Goal: Task Accomplishment & Management: Manage account settings

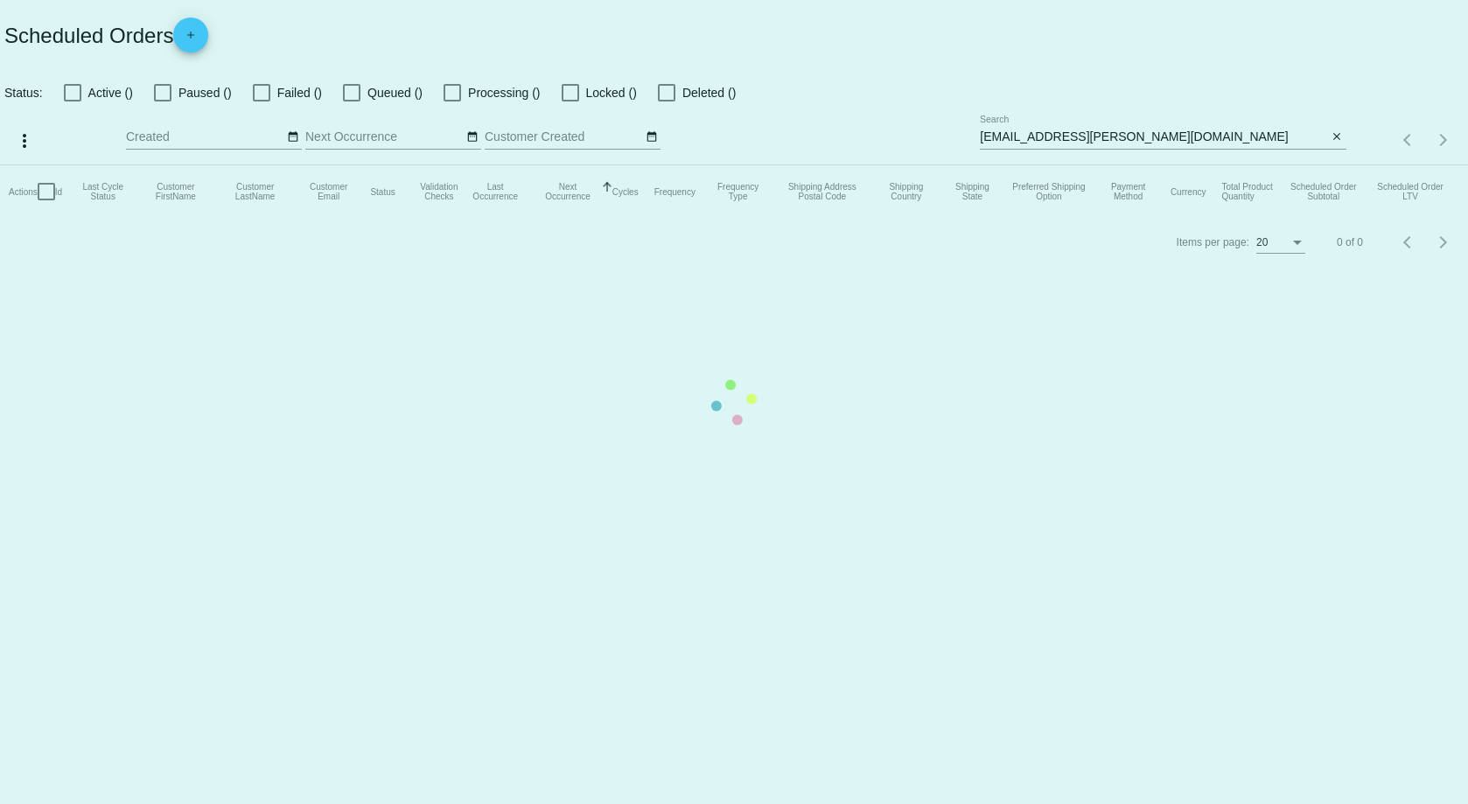
checkbox input "false"
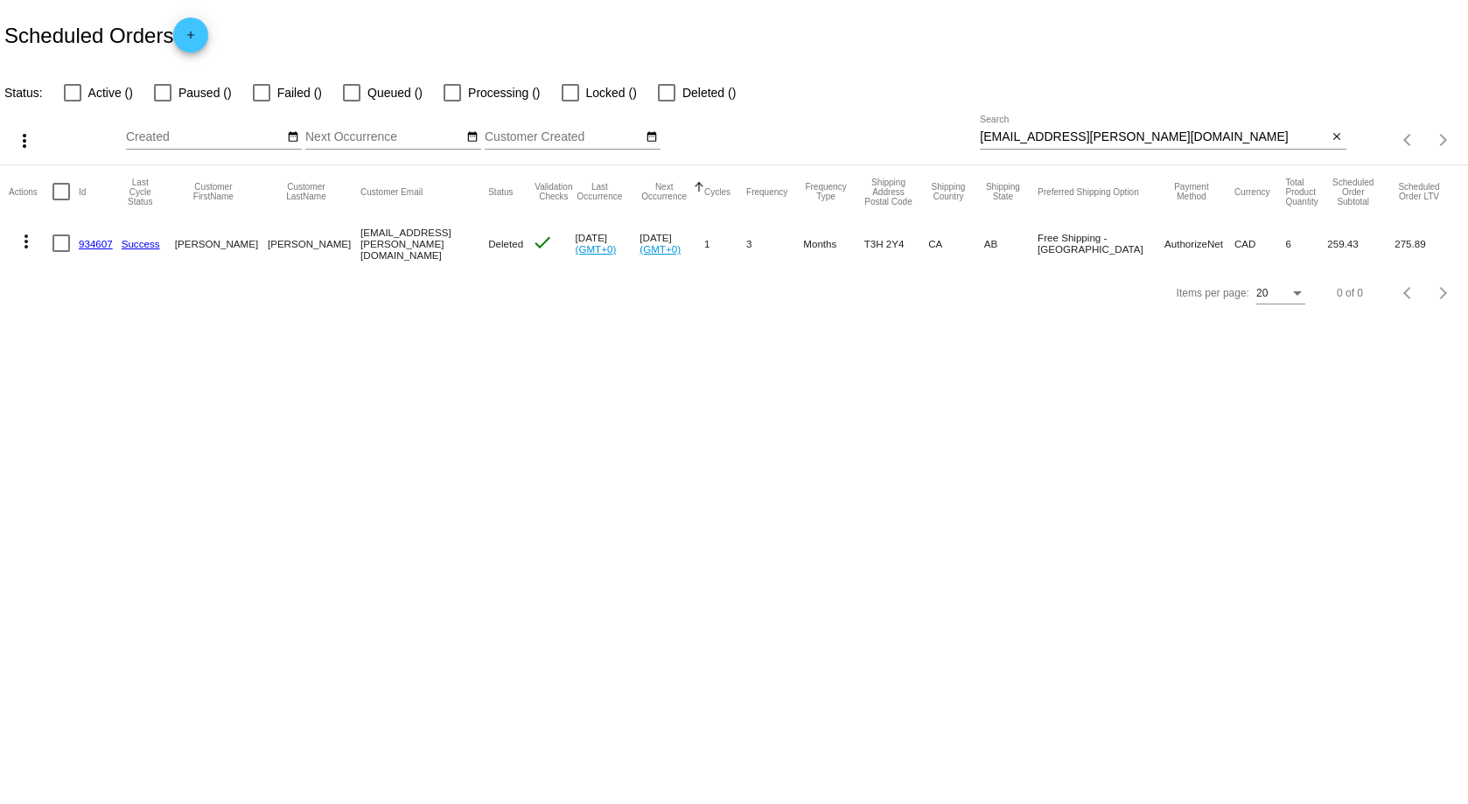
drag, startPoint x: 98, startPoint y: 238, endPoint x: 111, endPoint y: 229, distance: 15.8
click at [98, 238] on link "934607" at bounding box center [96, 243] width 34 height 11
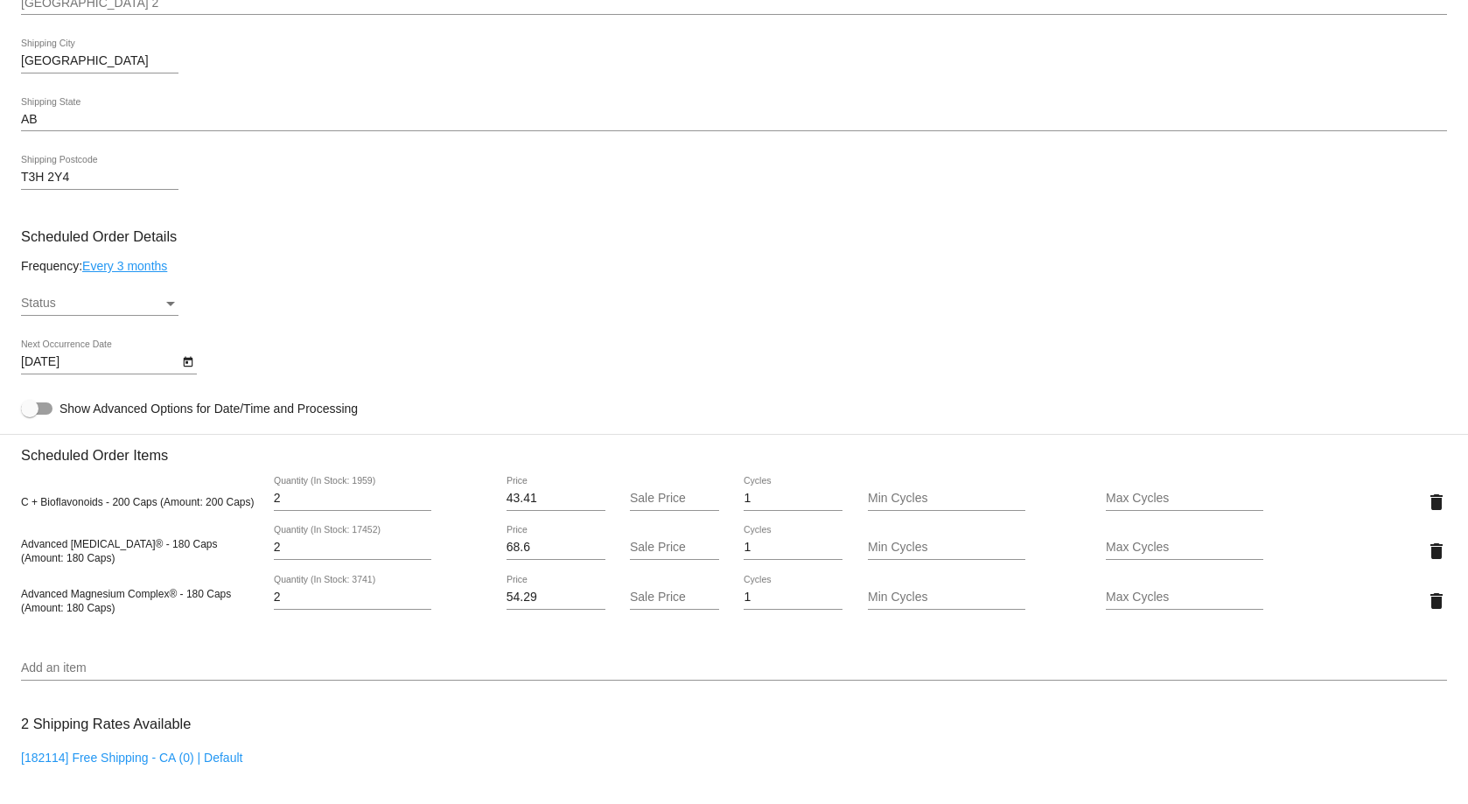
scroll to position [787, 0]
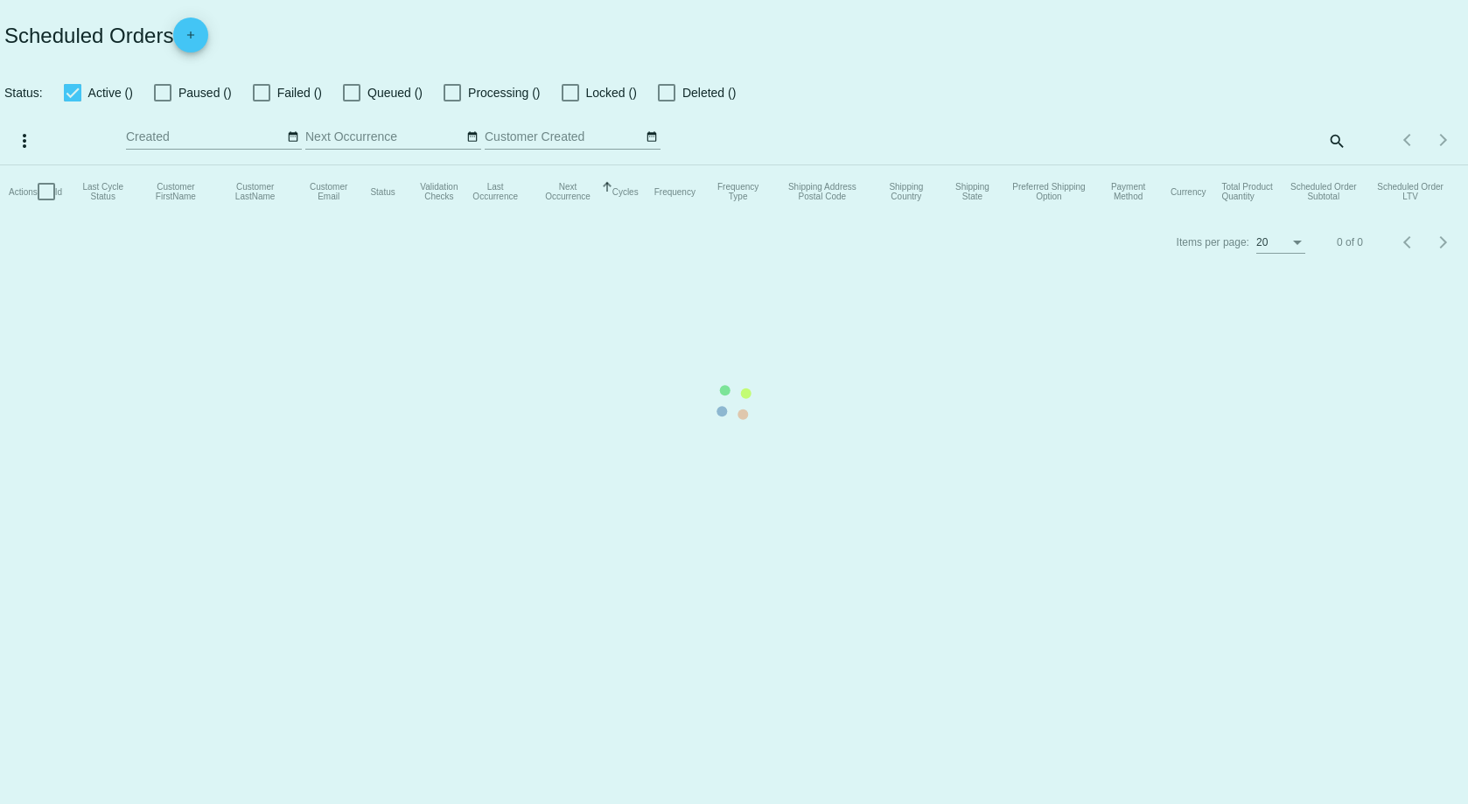
checkbox input "false"
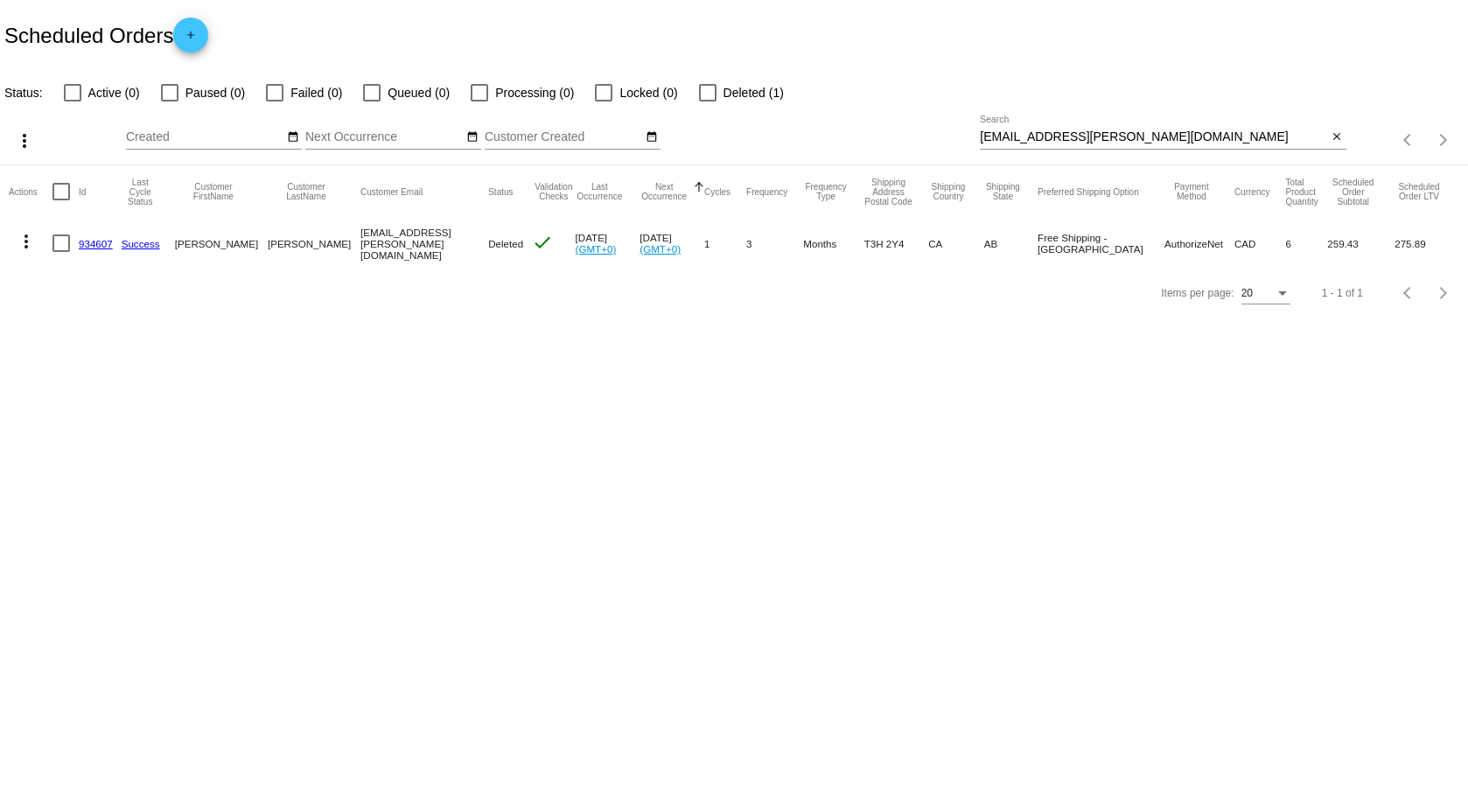
click at [907, 117] on div "more_vert Aug Jan Feb Mar Apr 1" at bounding box center [734, 134] width 1468 height 62
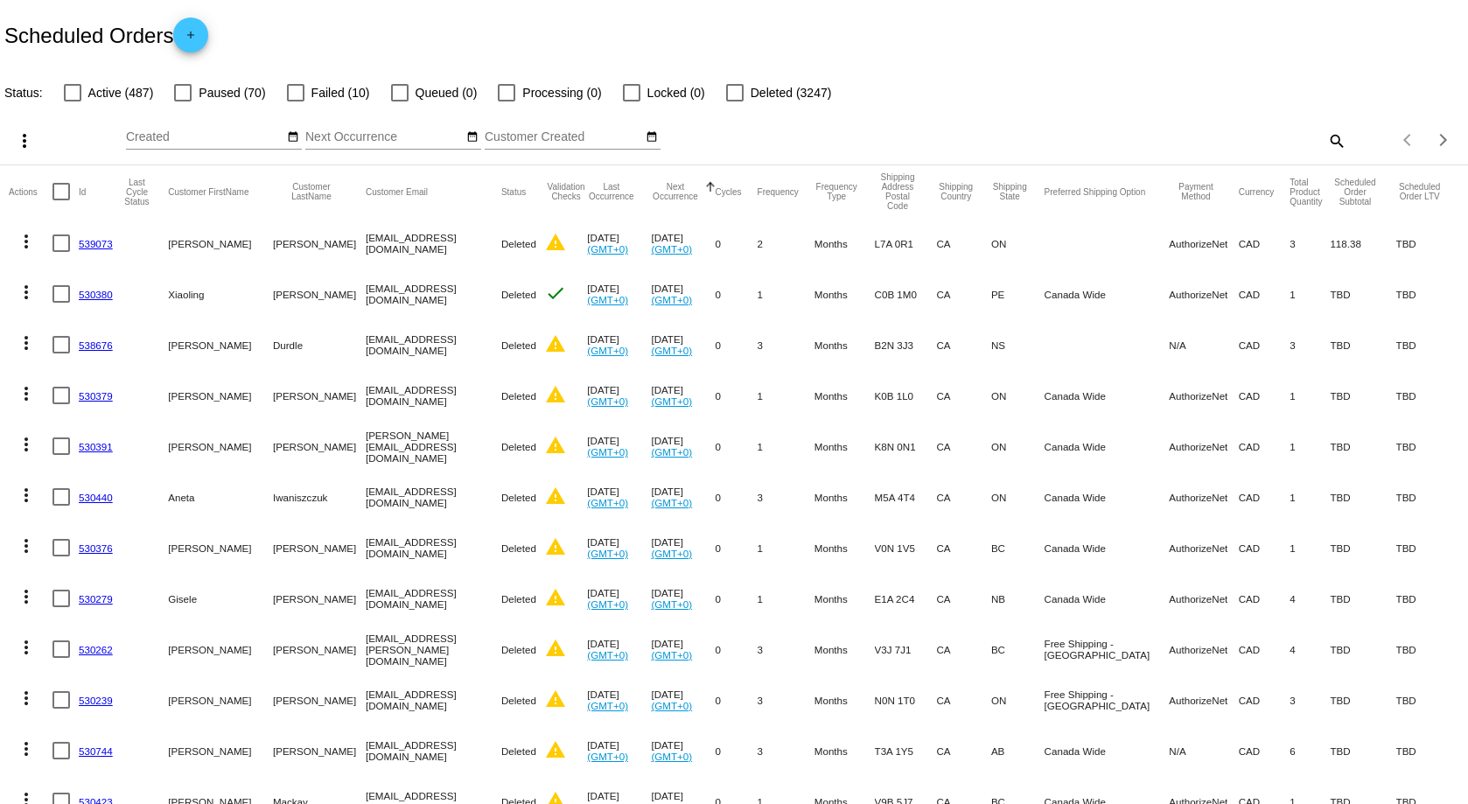
click at [1347, 137] on div "Items per page: 20 1 - 20 of 3814" at bounding box center [1408, 139] width 122 height 49
click at [1326, 133] on mat-icon "search" at bounding box center [1336, 140] width 21 height 27
click at [1232, 141] on input "Search" at bounding box center [1163, 137] width 366 height 14
paste input "[EMAIL_ADDRESS][DOMAIN_NAME]"
type input "[EMAIL_ADDRESS][DOMAIN_NAME]"
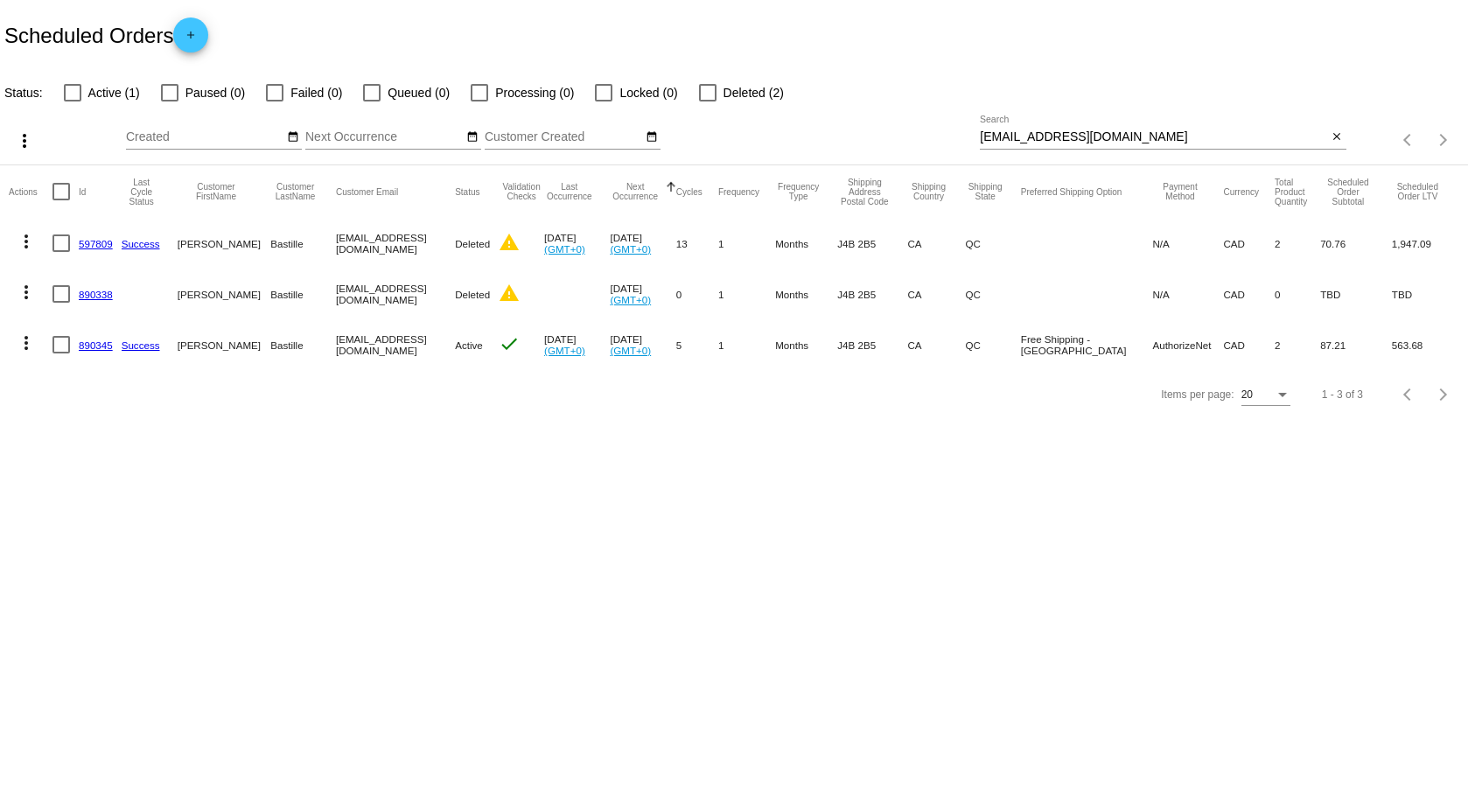
drag, startPoint x: 98, startPoint y: 340, endPoint x: 131, endPoint y: 337, distance: 33.4
click at [98, 340] on link "890345" at bounding box center [96, 344] width 34 height 11
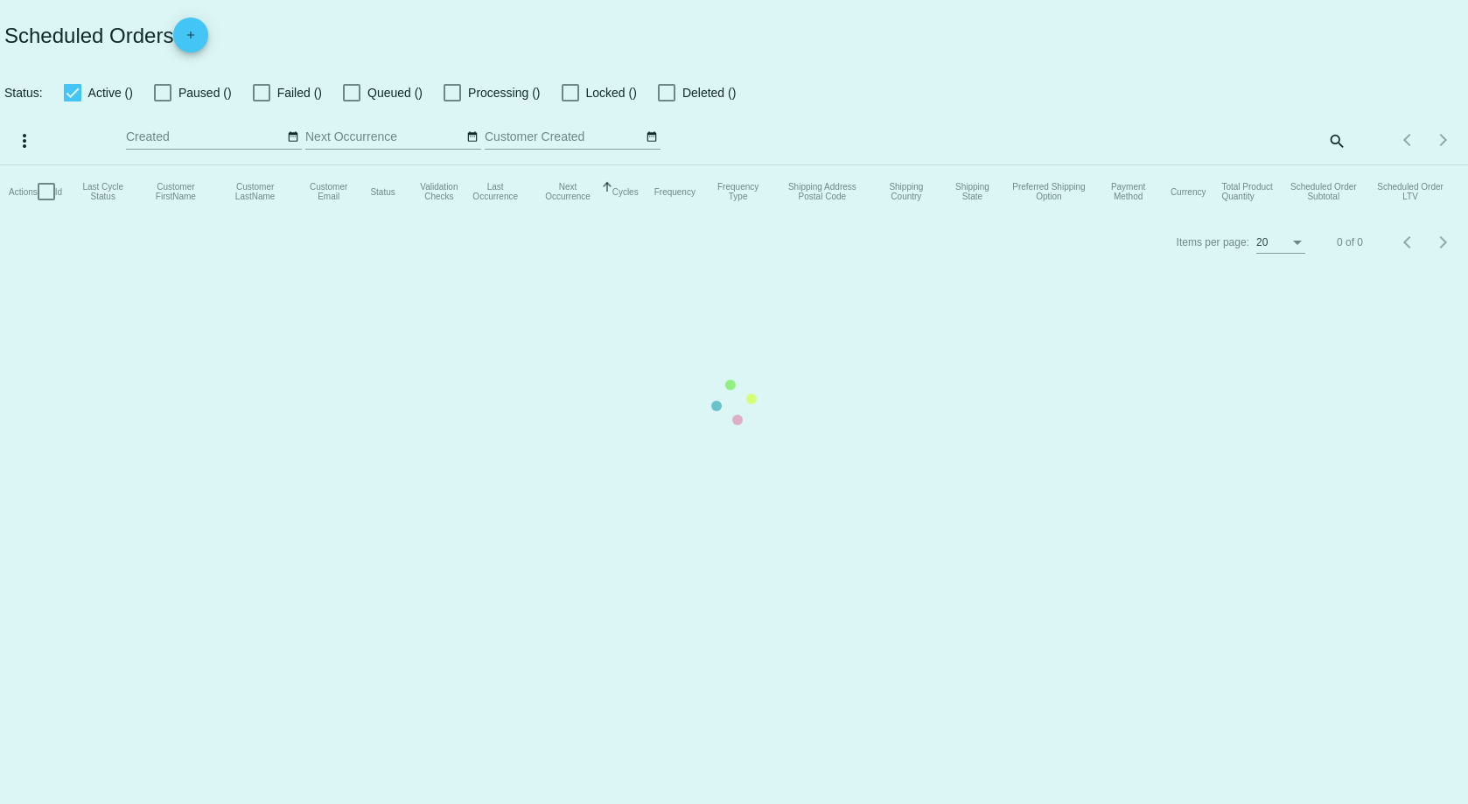
checkbox input "false"
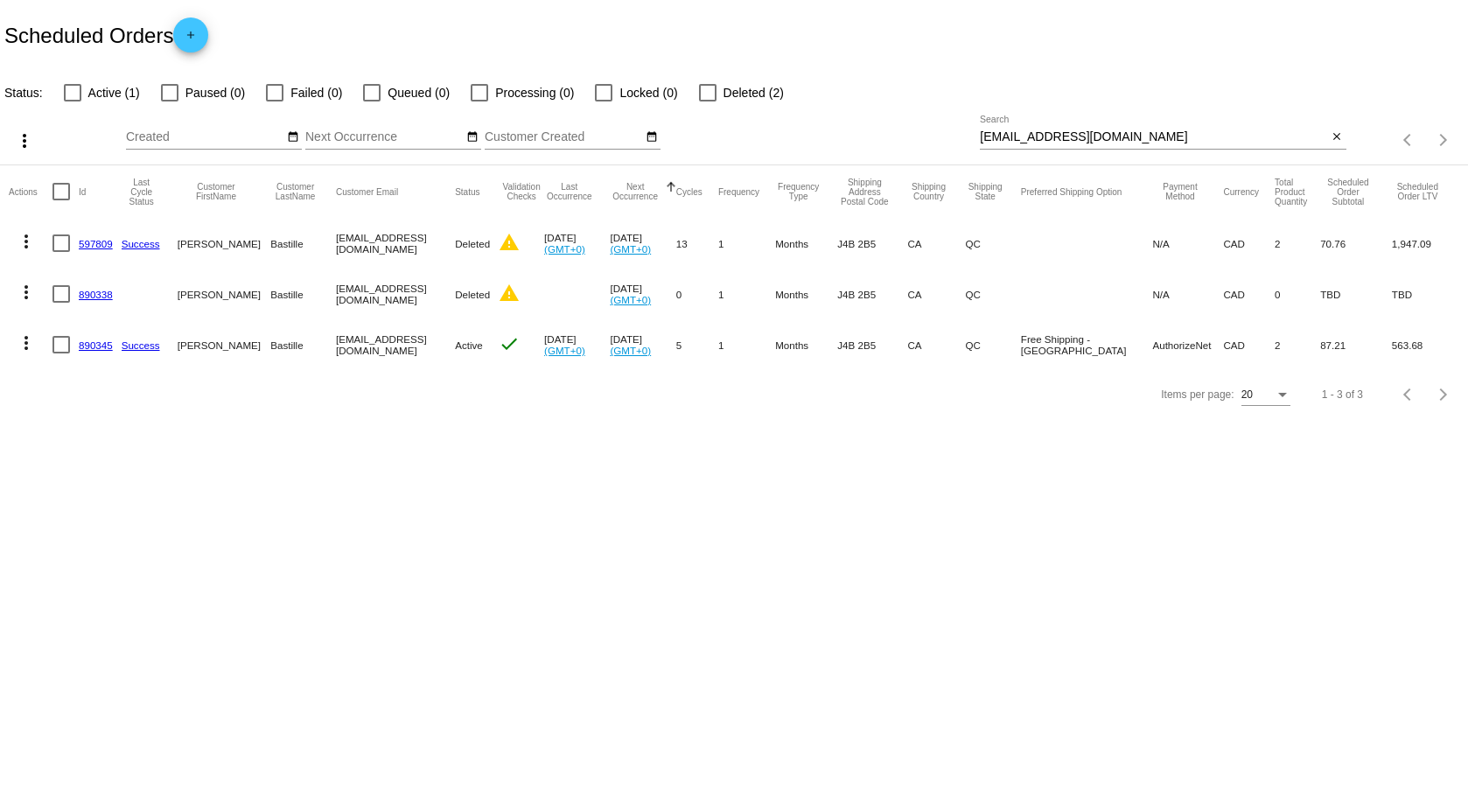
click at [94, 340] on link "890345" at bounding box center [96, 344] width 34 height 11
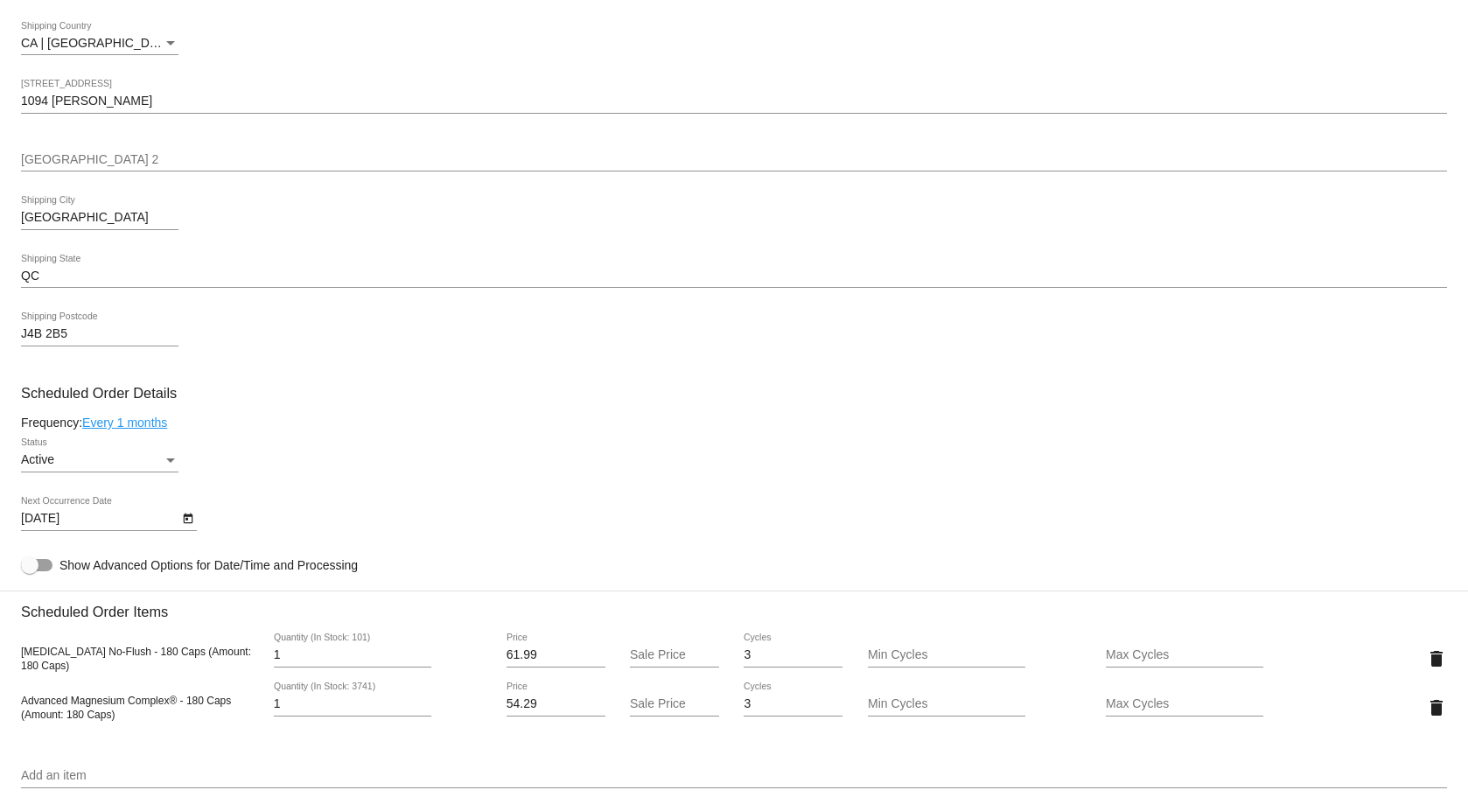
scroll to position [962, 0]
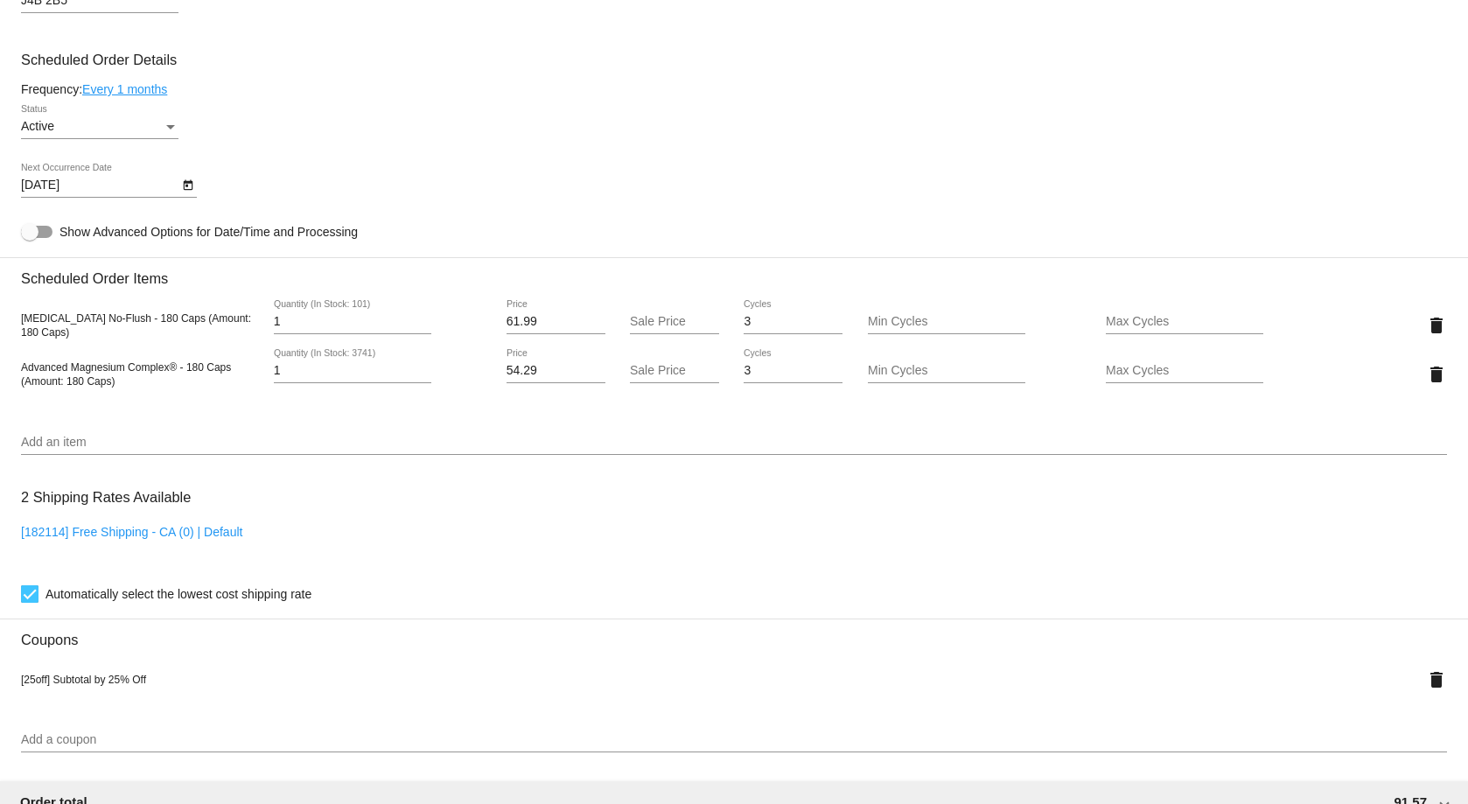
click at [162, 122] on div "Active" at bounding box center [92, 127] width 142 height 14
click at [135, 158] on span "Paused" at bounding box center [99, 163] width 157 height 37
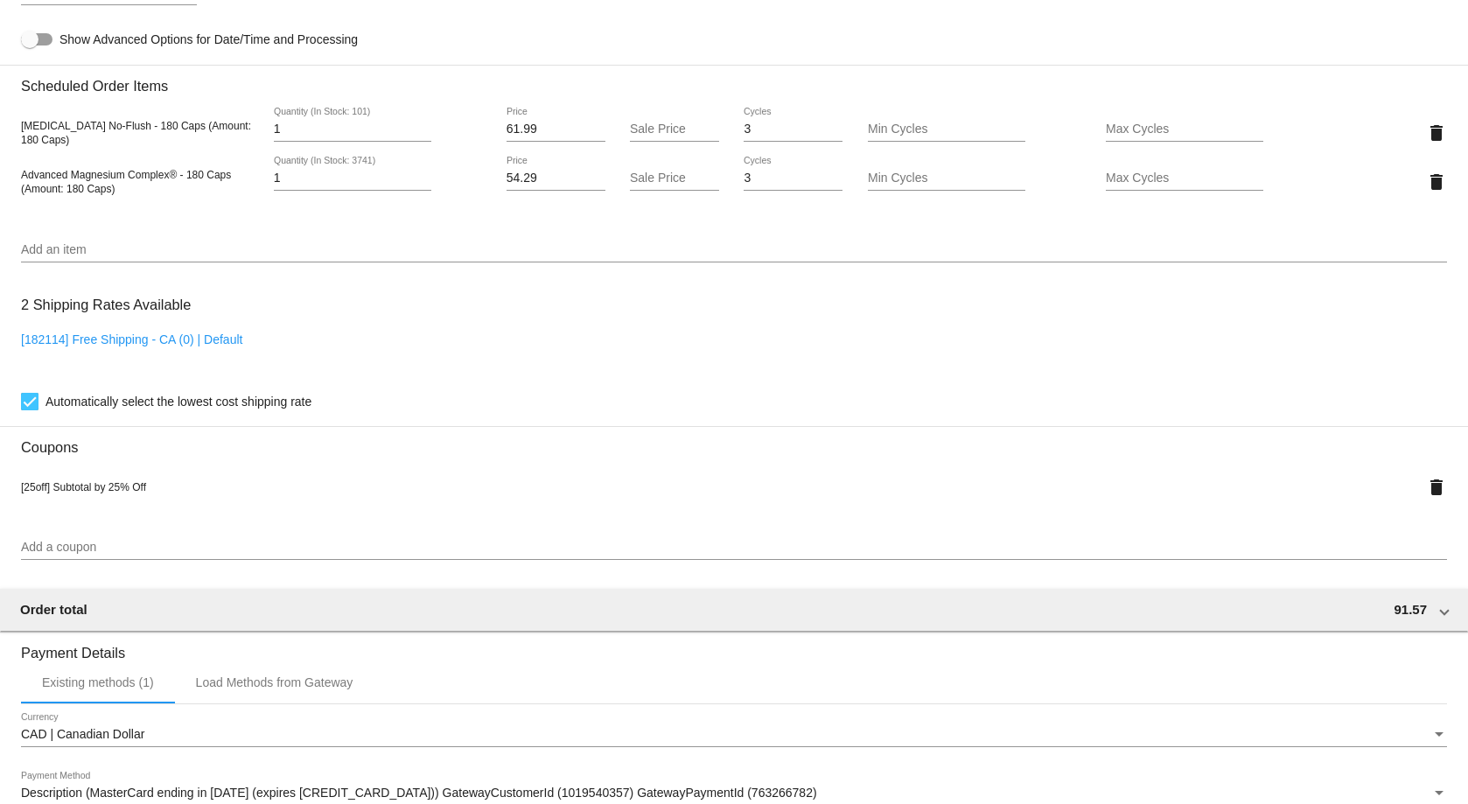
scroll to position [1427, 0]
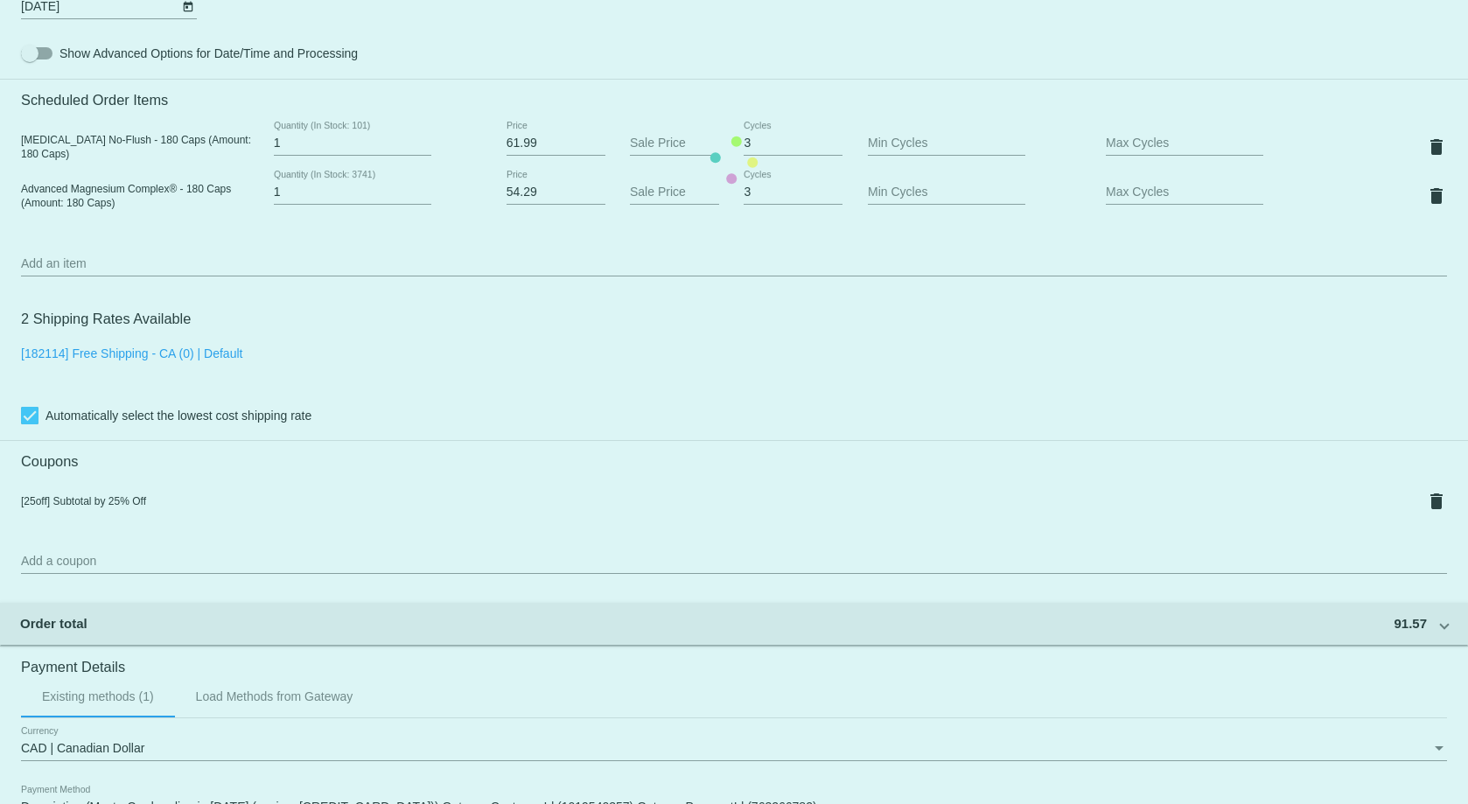
scroll to position [815, 0]
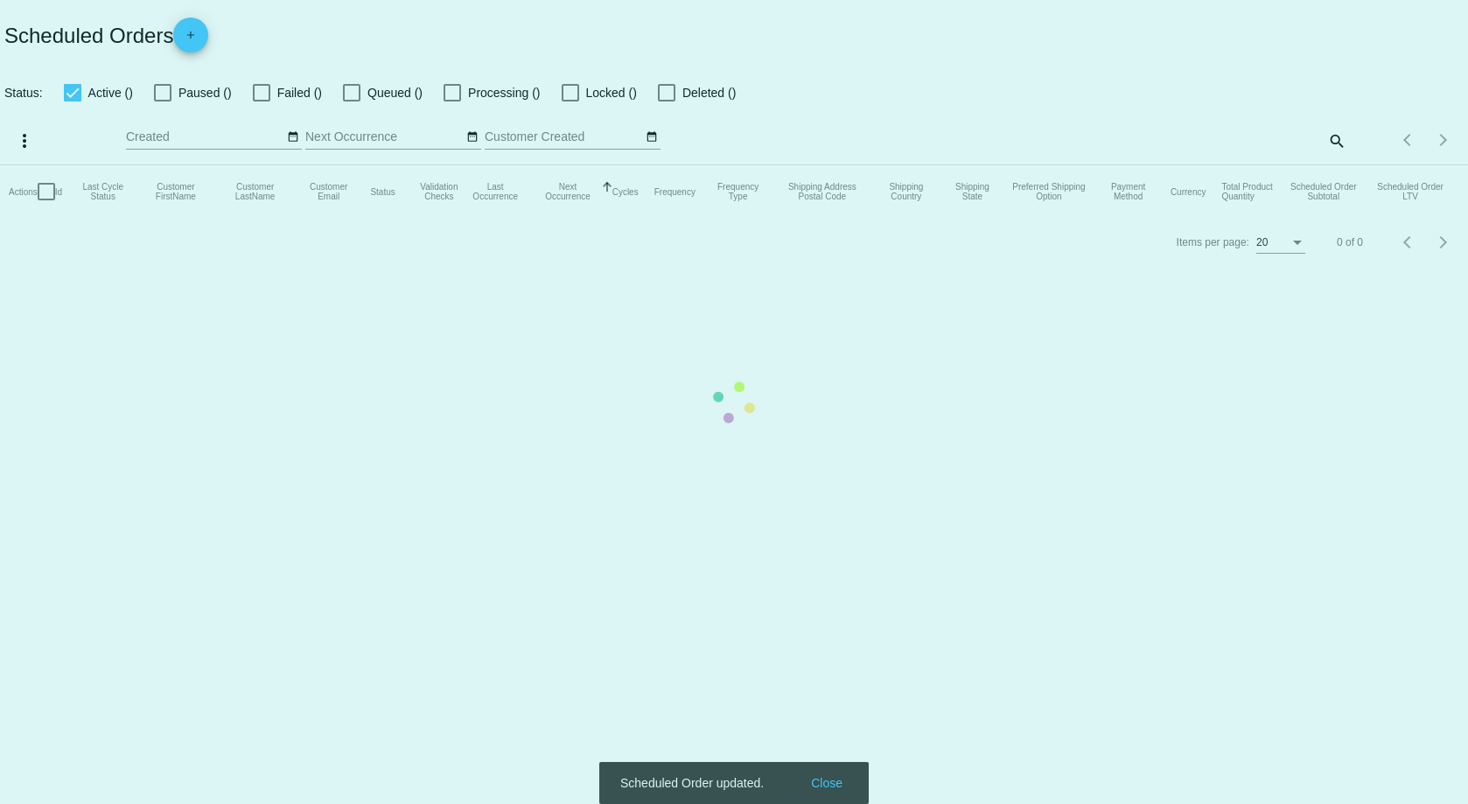
checkbox input "false"
